Goal: Transaction & Acquisition: Purchase product/service

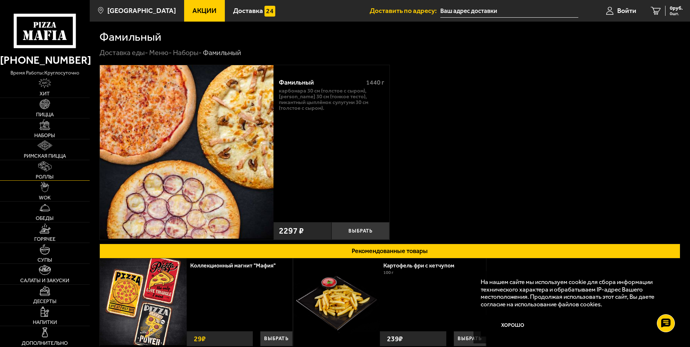
click at [43, 170] on img at bounding box center [44, 166] width 13 height 10
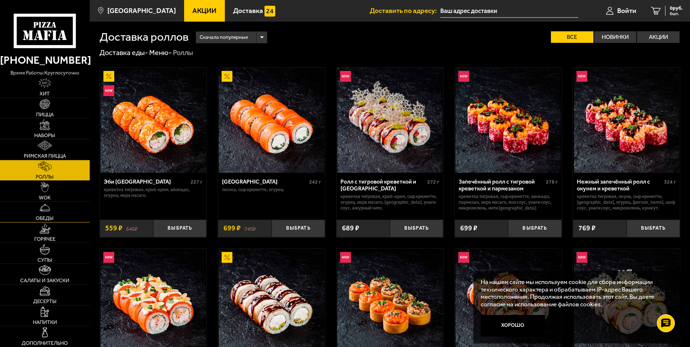
click at [55, 209] on link "Обеды" at bounding box center [45, 212] width 90 height 21
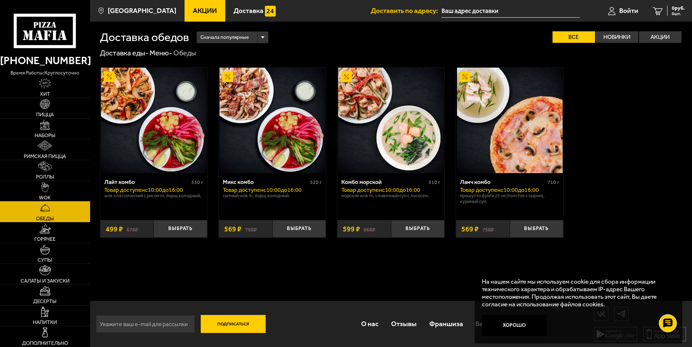
click at [49, 189] on link "WOK" at bounding box center [45, 191] width 90 height 21
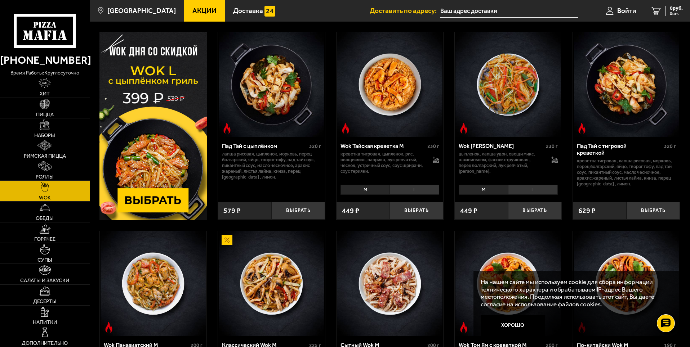
scroll to position [36, 0]
click at [55, 293] on link "Десерты" at bounding box center [45, 295] width 90 height 21
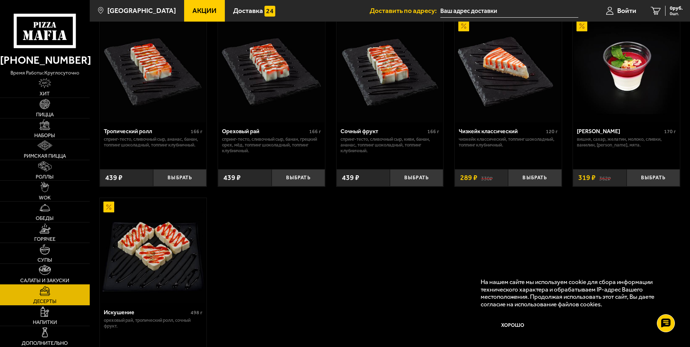
scroll to position [252, 0]
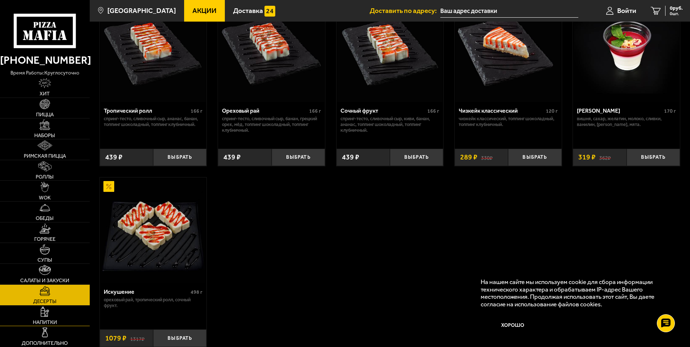
click at [44, 310] on img at bounding box center [45, 312] width 8 height 10
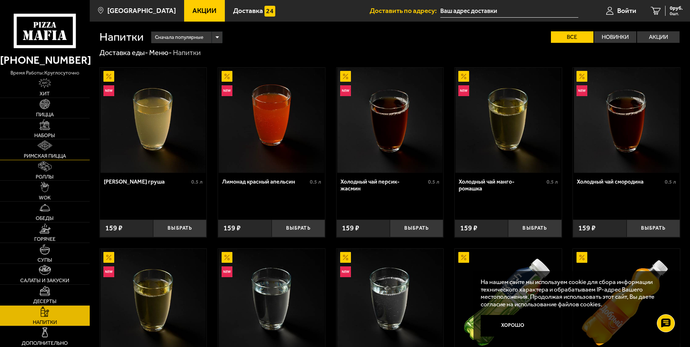
click at [54, 158] on span "Римская пицца" at bounding box center [45, 156] width 42 height 5
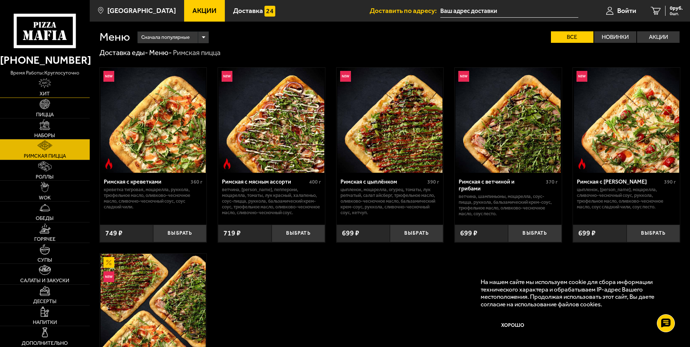
click at [39, 85] on img at bounding box center [45, 83] width 12 height 10
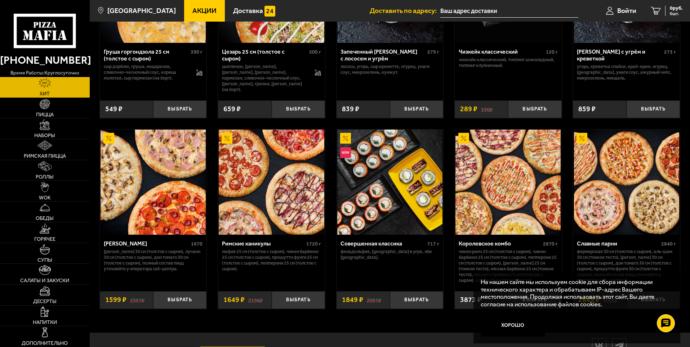
scroll to position [357, 0]
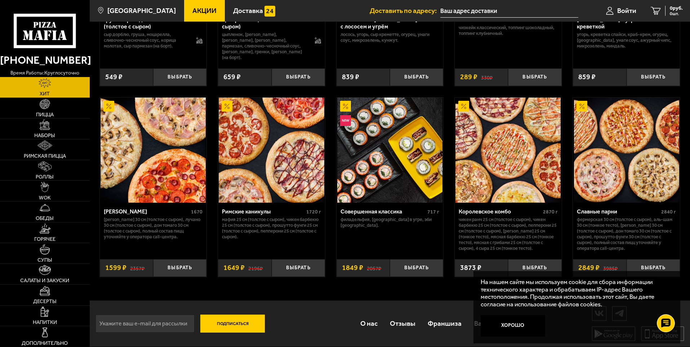
click at [108, 105] on img at bounding box center [108, 106] width 11 height 11
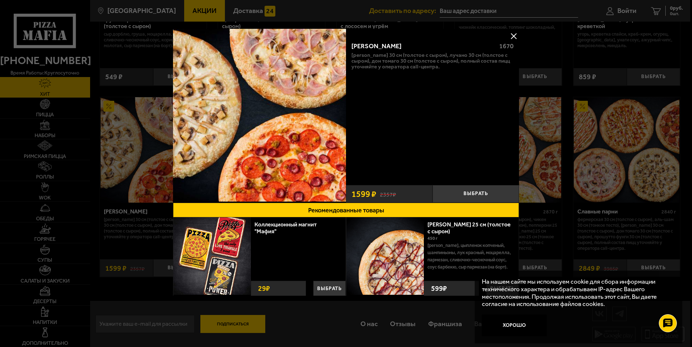
click at [517, 36] on button at bounding box center [513, 36] width 11 height 11
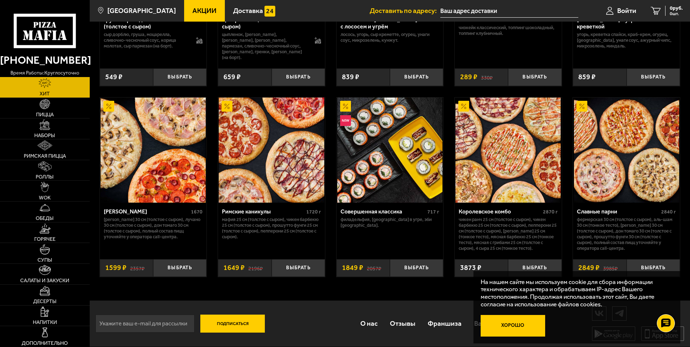
click at [529, 328] on button "Хорошо" at bounding box center [513, 326] width 65 height 22
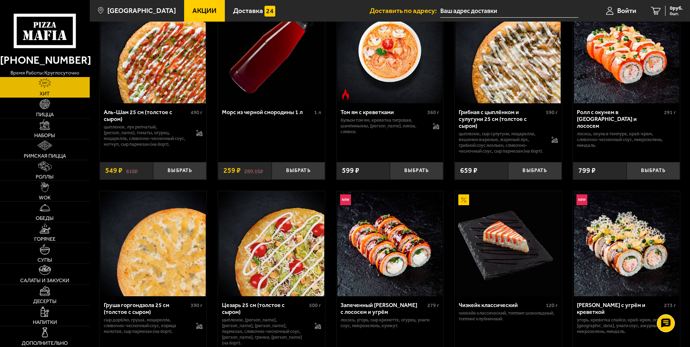
scroll to position [68, 0]
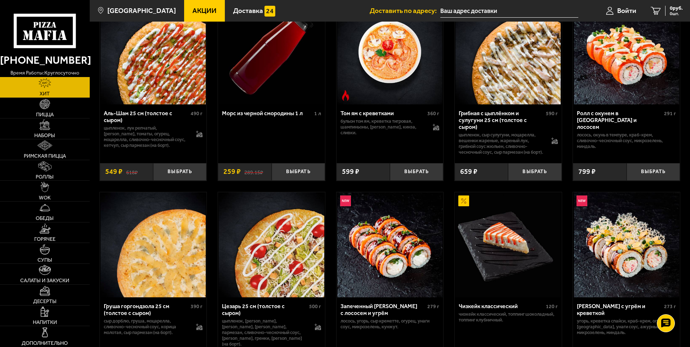
click at [455, 11] on input "text" at bounding box center [509, 10] width 138 height 13
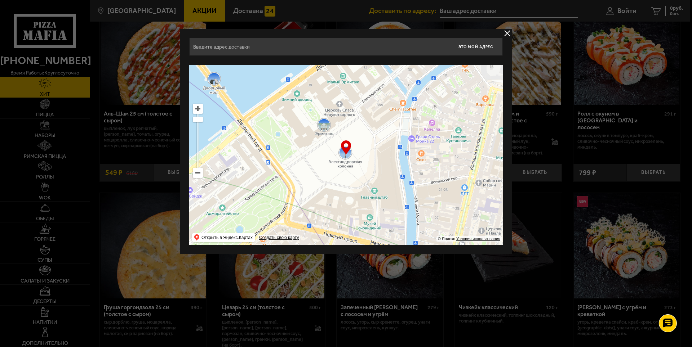
click at [201, 176] on ymaps at bounding box center [197, 172] width 9 height 9
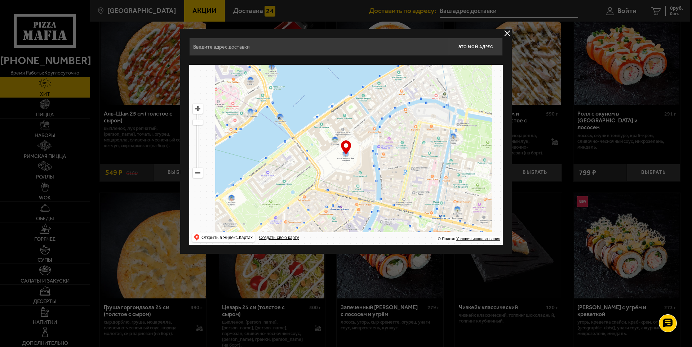
click at [201, 176] on ymaps at bounding box center [197, 172] width 9 height 9
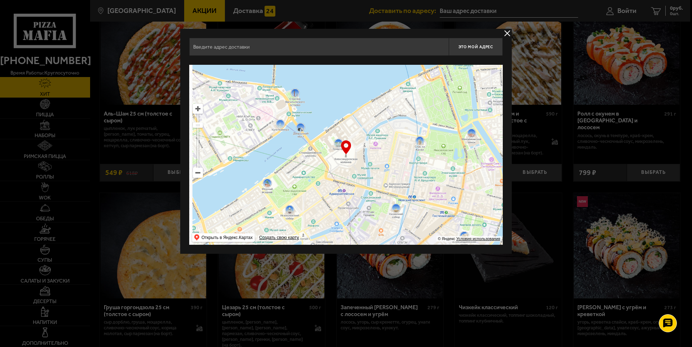
click at [201, 176] on ymaps at bounding box center [197, 172] width 9 height 9
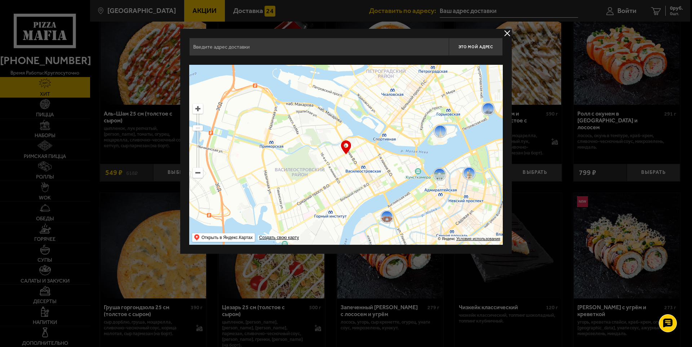
drag, startPoint x: 259, startPoint y: 142, endPoint x: 355, endPoint y: 169, distance: 99.8
click at [355, 169] on ymaps at bounding box center [346, 155] width 314 height 180
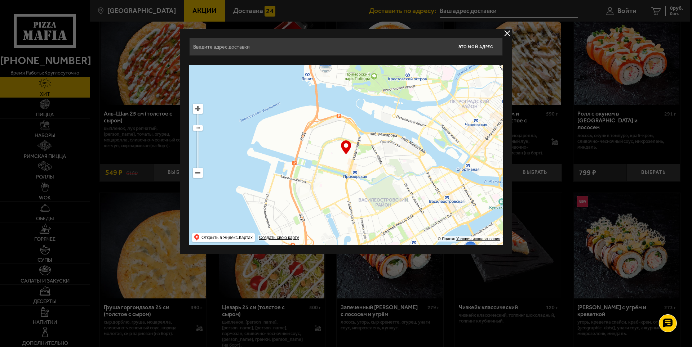
drag, startPoint x: 268, startPoint y: 141, endPoint x: 329, endPoint y: 171, distance: 67.4
click at [328, 174] on ymaps at bounding box center [346, 155] width 314 height 180
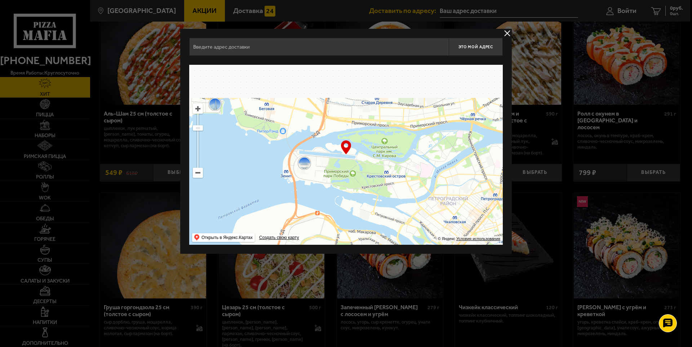
drag, startPoint x: 309, startPoint y: 101, endPoint x: 266, endPoint y: 187, distance: 96.7
click at [266, 187] on ymaps at bounding box center [346, 155] width 314 height 180
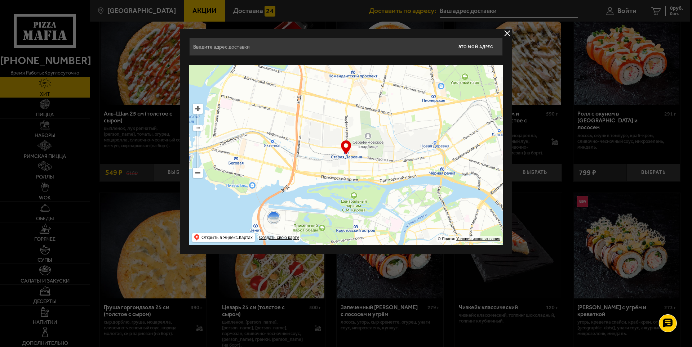
drag, startPoint x: 322, startPoint y: 162, endPoint x: 321, endPoint y: 181, distance: 19.1
click at [321, 181] on ymaps at bounding box center [346, 155] width 314 height 180
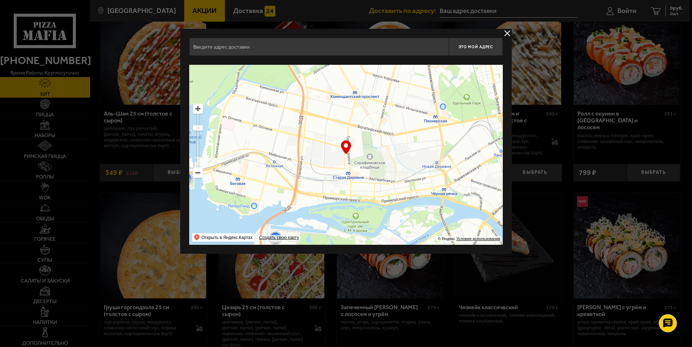
click at [320, 173] on ymaps at bounding box center [346, 155] width 314 height 180
click at [198, 110] on ymaps at bounding box center [197, 108] width 9 height 9
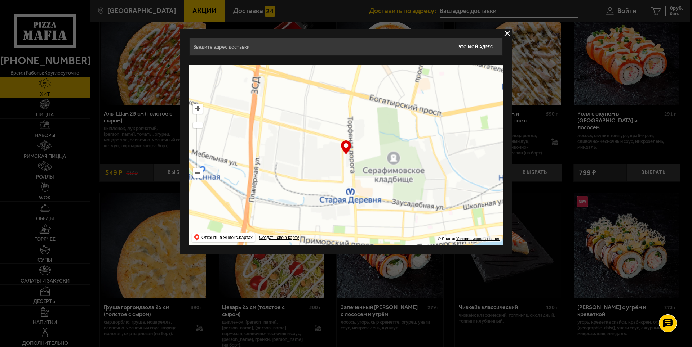
click at [198, 110] on ymaps at bounding box center [197, 108] width 9 height 9
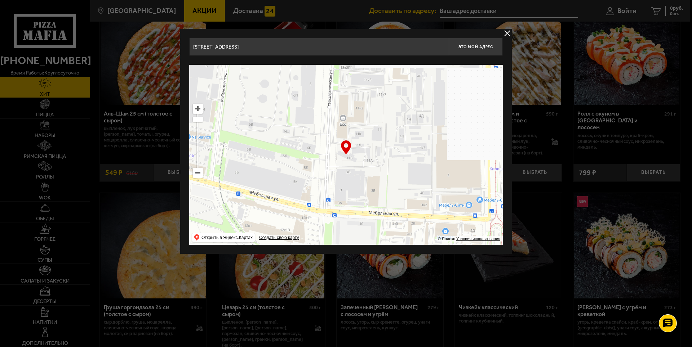
drag, startPoint x: 247, startPoint y: 176, endPoint x: 291, endPoint y: 178, distance: 43.6
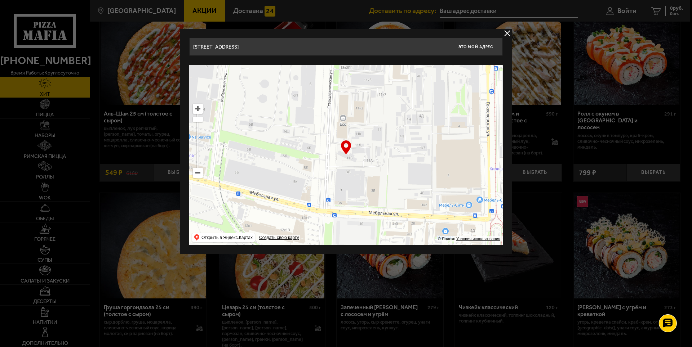
click at [291, 178] on ymaps at bounding box center [346, 155] width 314 height 180
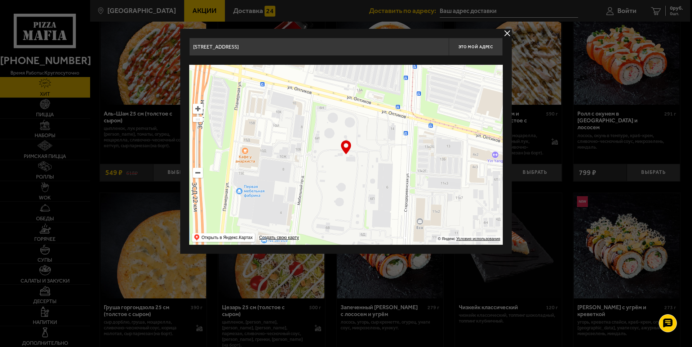
drag, startPoint x: 316, startPoint y: 133, endPoint x: 382, endPoint y: 173, distance: 77.6
click at [382, 173] on ymaps at bounding box center [346, 155] width 314 height 180
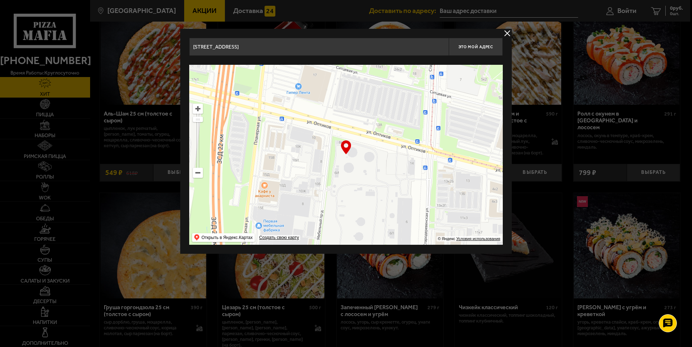
drag, startPoint x: 365, startPoint y: 138, endPoint x: 378, endPoint y: 153, distance: 20.4
click at [378, 153] on ymaps at bounding box center [346, 155] width 314 height 180
click at [200, 111] on ymaps at bounding box center [197, 108] width 9 height 9
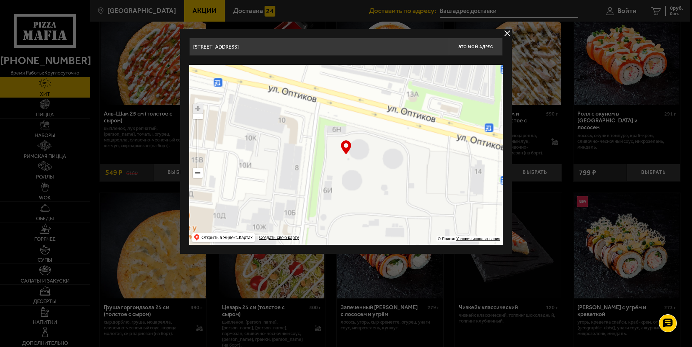
click at [200, 111] on ymaps at bounding box center [197, 108] width 9 height 9
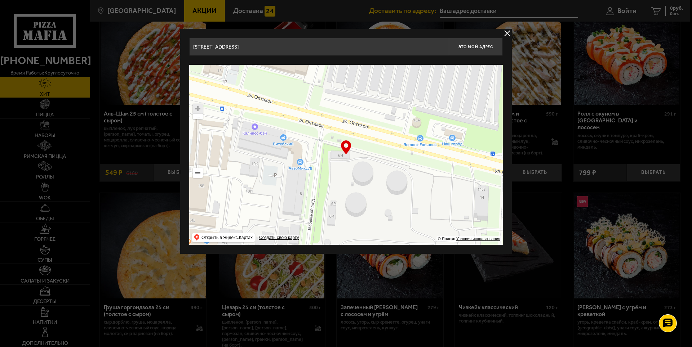
type input "улица Оптиков, 6Н"
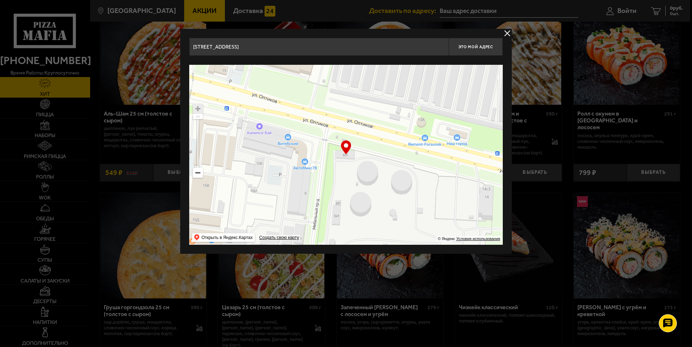
drag, startPoint x: 343, startPoint y: 129, endPoint x: 341, endPoint y: 148, distance: 19.2
click at [341, 148] on div "… © Яндекс Условия использования Открыть в Яндекс.Картах Создать свою карту" at bounding box center [346, 155] width 314 height 180
click at [471, 47] on span "Это мой адрес" at bounding box center [475, 47] width 35 height 5
type input "улица Оптиков, 6Н"
